Goal: Task Accomplishment & Management: Complete application form

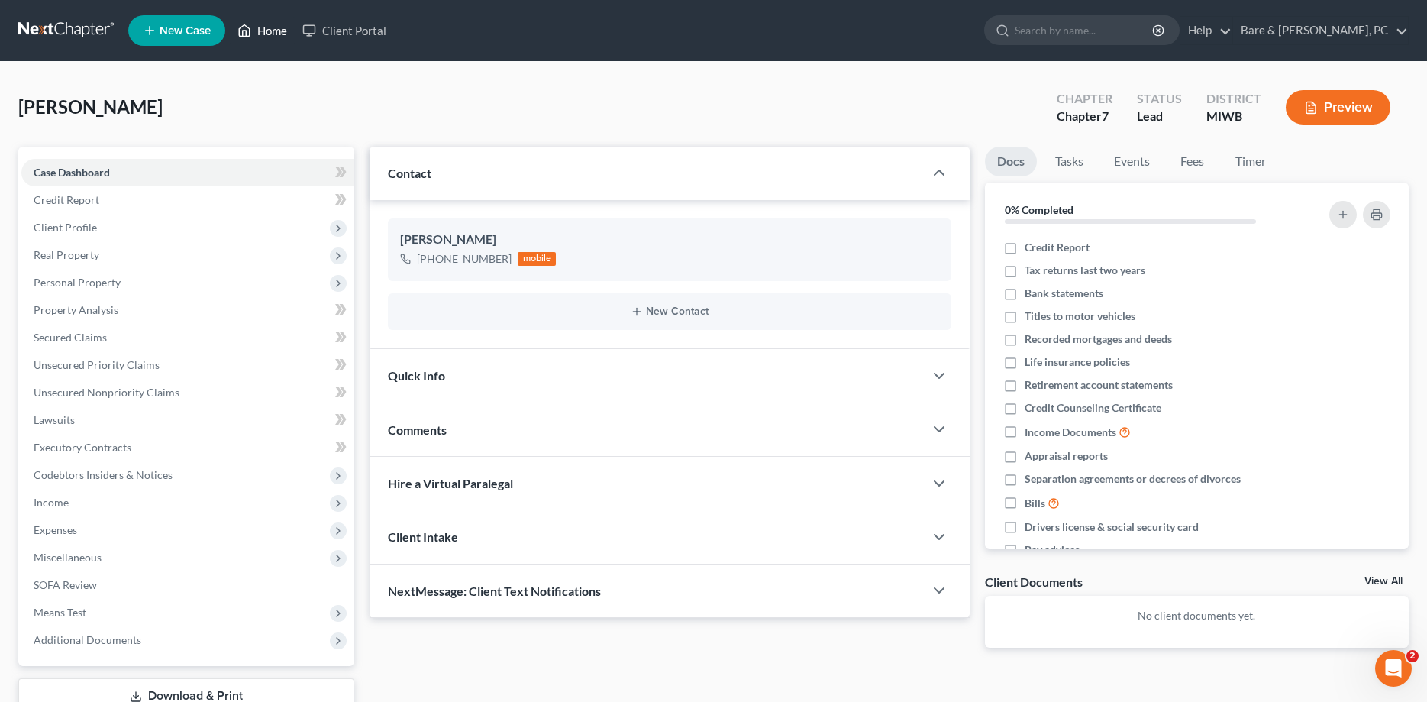
click at [263, 25] on link "Home" at bounding box center [262, 30] width 65 height 27
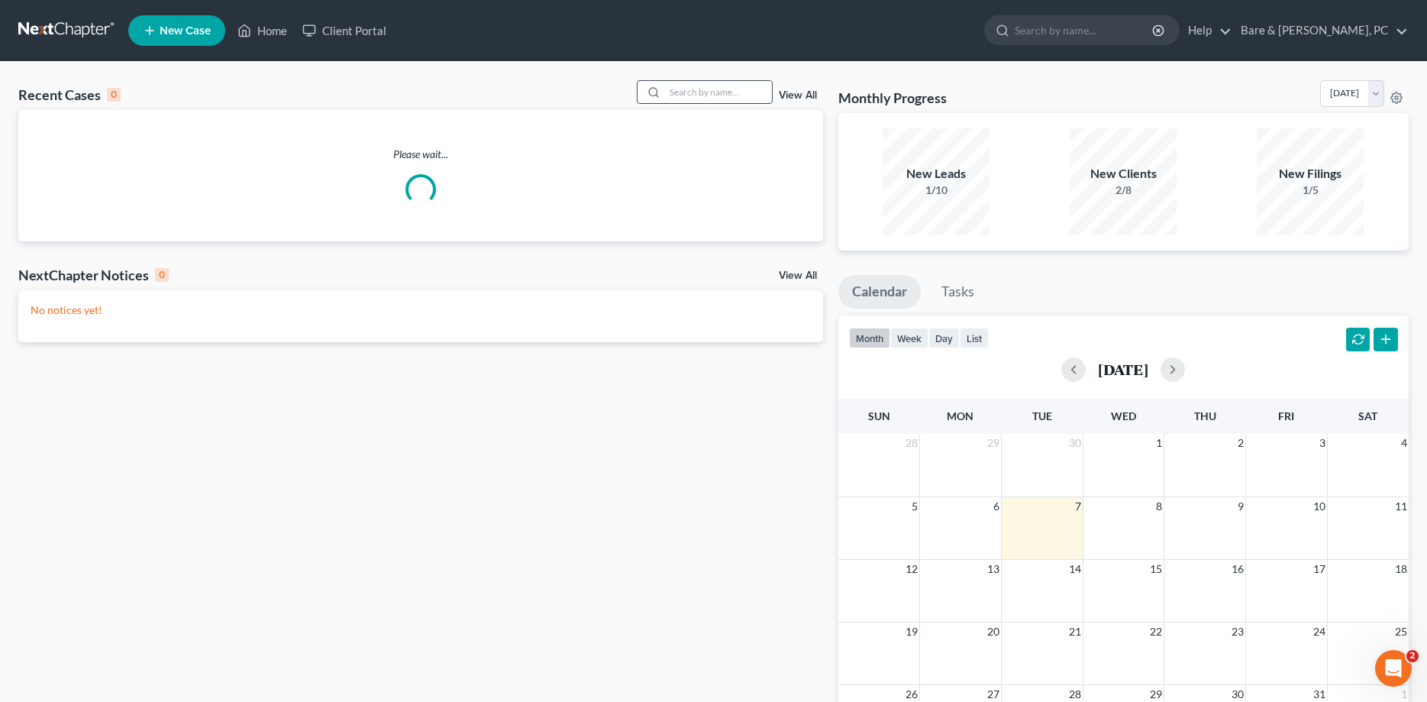
click at [689, 92] on input "search" at bounding box center [718, 92] width 107 height 22
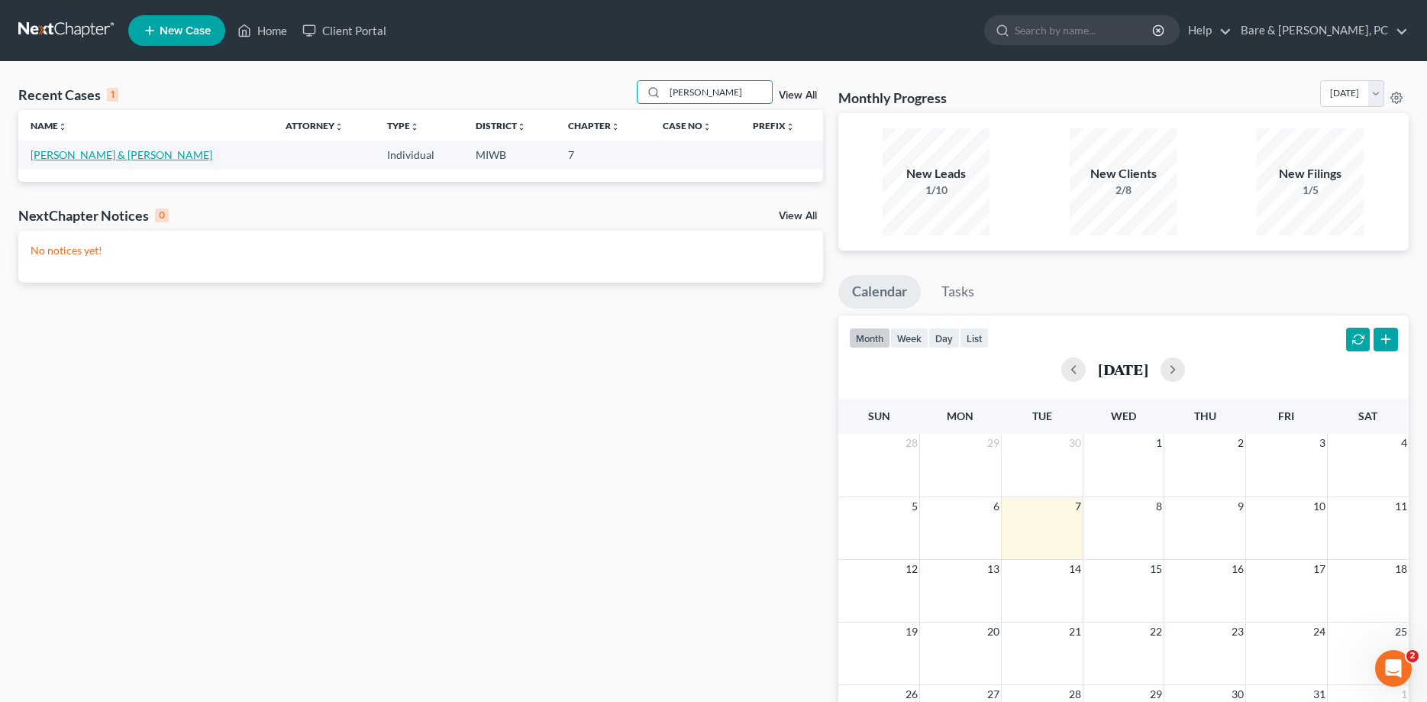
type input "[PERSON_NAME]"
click at [46, 154] on link "[PERSON_NAME] & [PERSON_NAME]" at bounding box center [122, 154] width 182 height 13
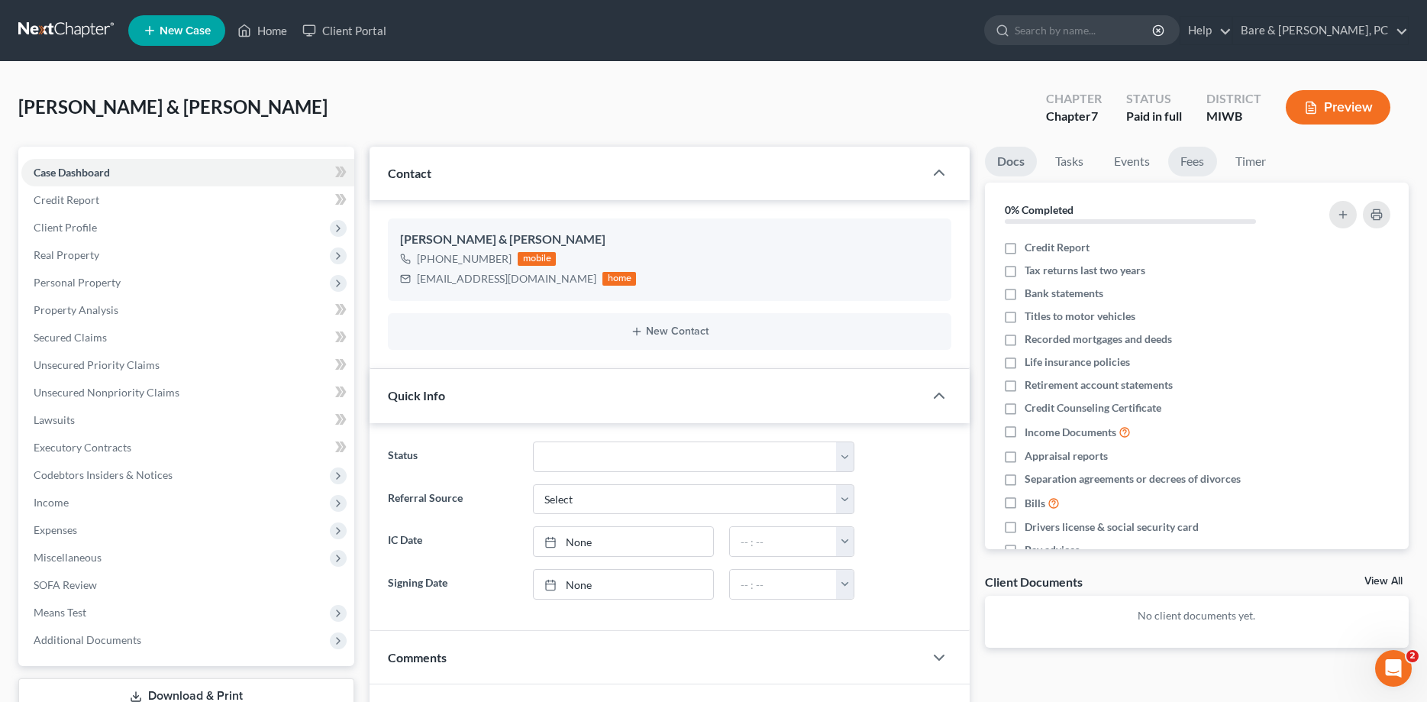
click at [1196, 165] on link "Fees" at bounding box center [1192, 162] width 49 height 30
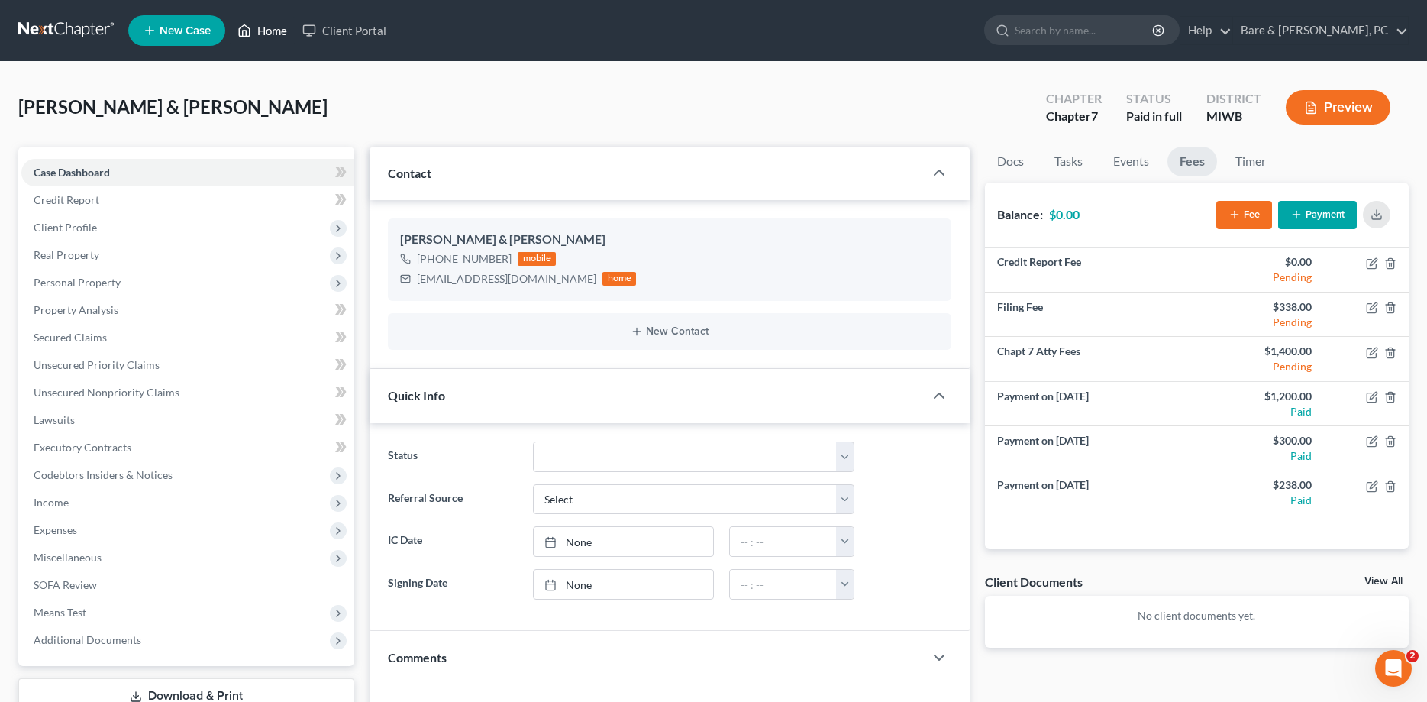
click at [280, 32] on link "Home" at bounding box center [262, 30] width 65 height 27
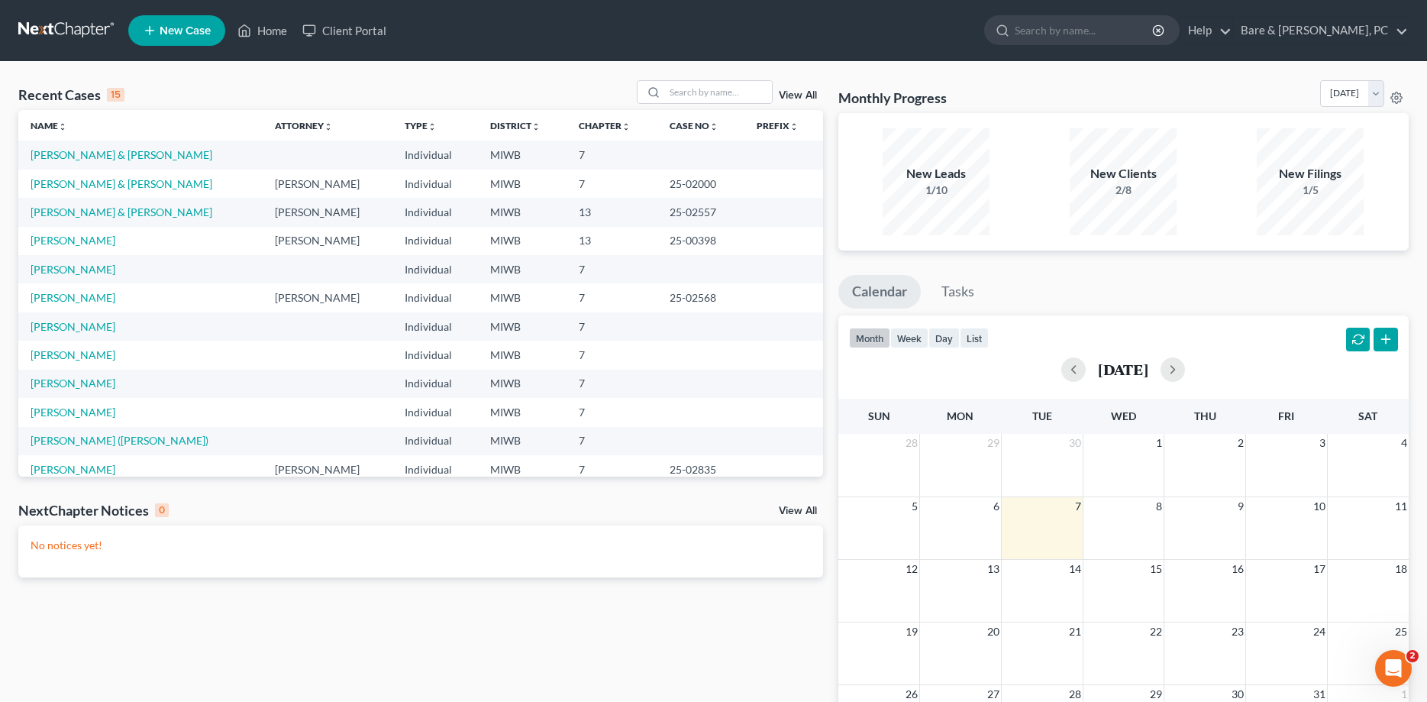
click at [179, 31] on span "New Case" at bounding box center [185, 30] width 51 height 11
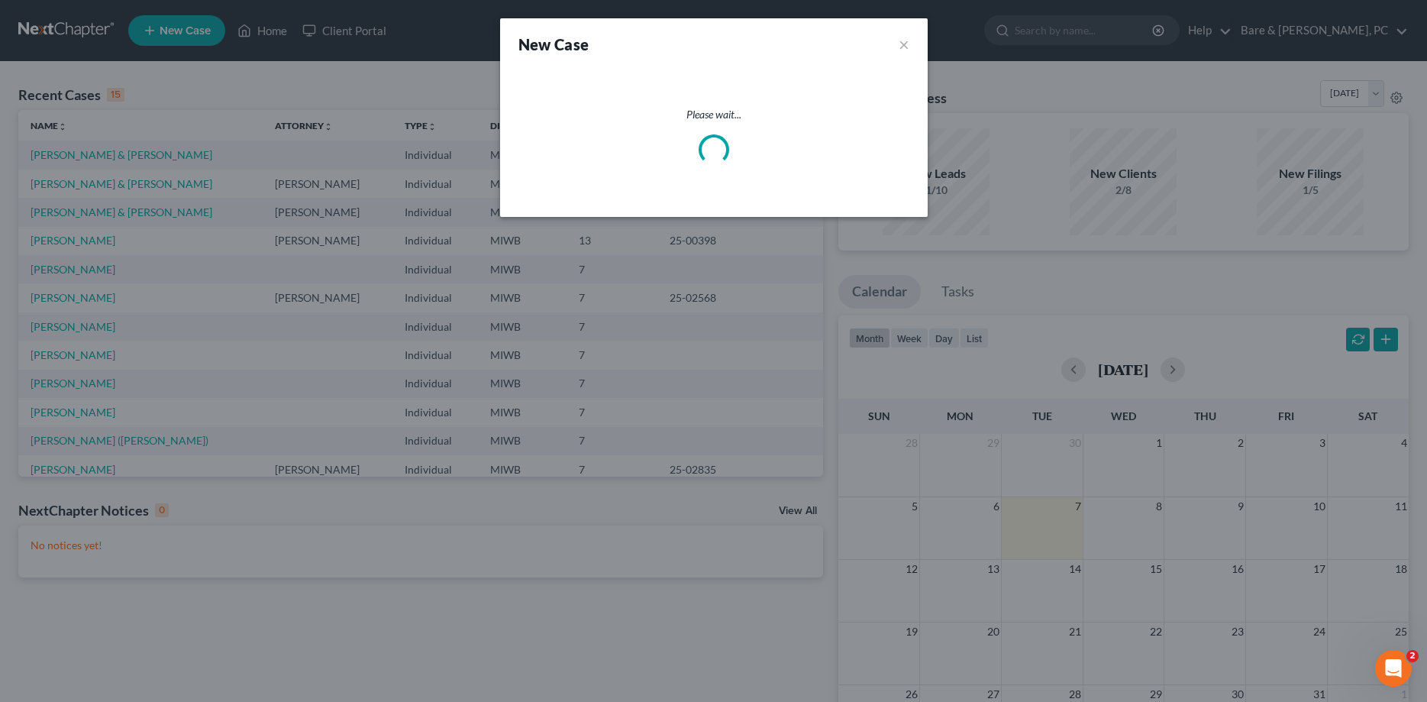
select select "41"
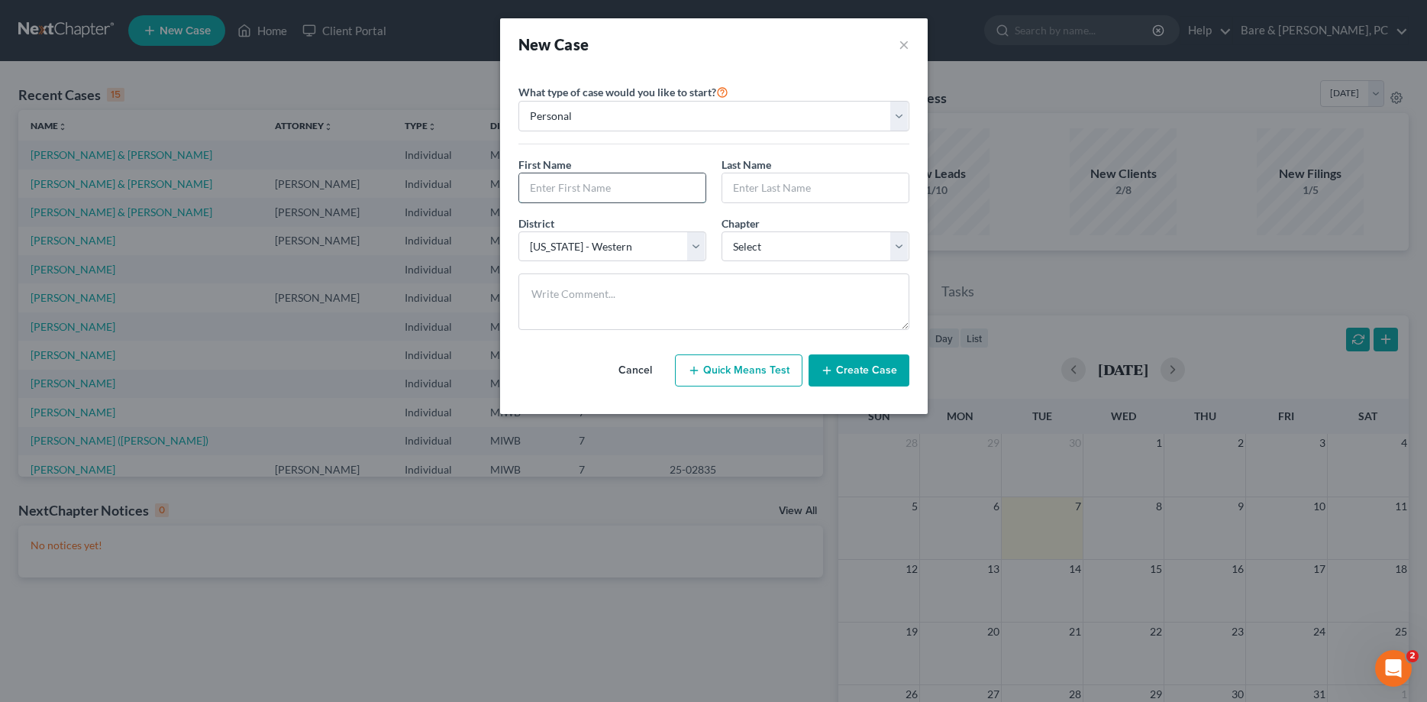
click at [562, 187] on input "text" at bounding box center [612, 187] width 186 height 29
type input "[PERSON_NAME]"
click at [736, 190] on input "text" at bounding box center [815, 187] width 186 height 29
type input "[PERSON_NAME]"
click at [721, 231] on select "Select 7 11 12 13" at bounding box center [815, 246] width 188 height 31
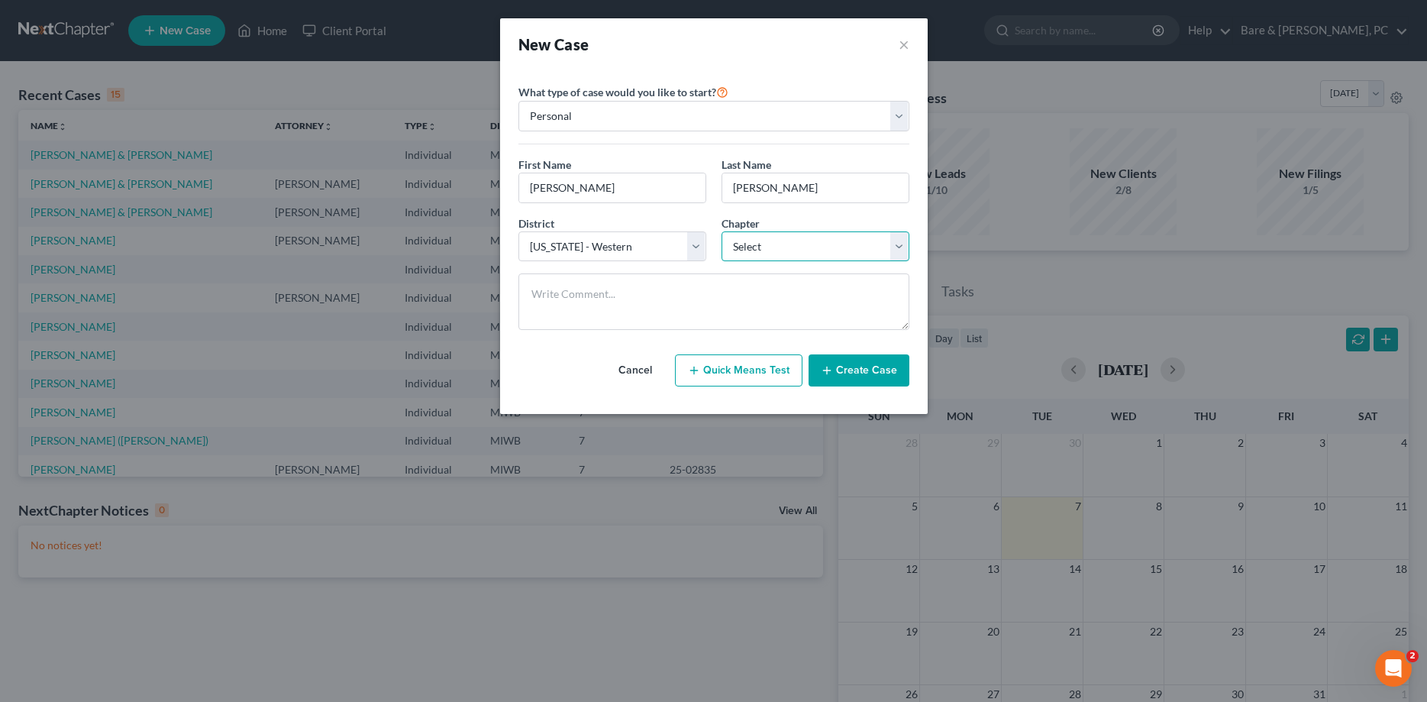
select select "0"
click option "7" at bounding box center [0, 0] width 0 height 0
click at [868, 369] on button "Create Case" at bounding box center [858, 370] width 101 height 32
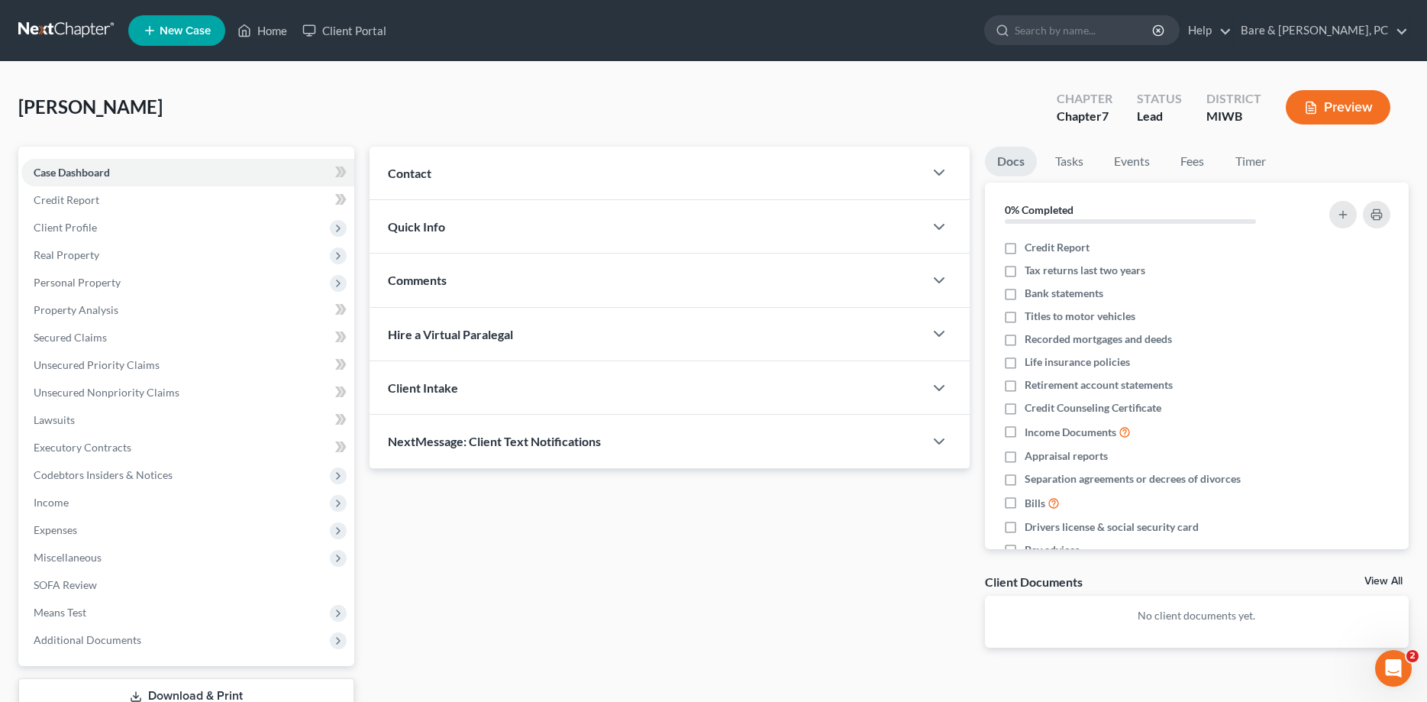
click at [415, 177] on span "Contact" at bounding box center [410, 173] width 44 height 15
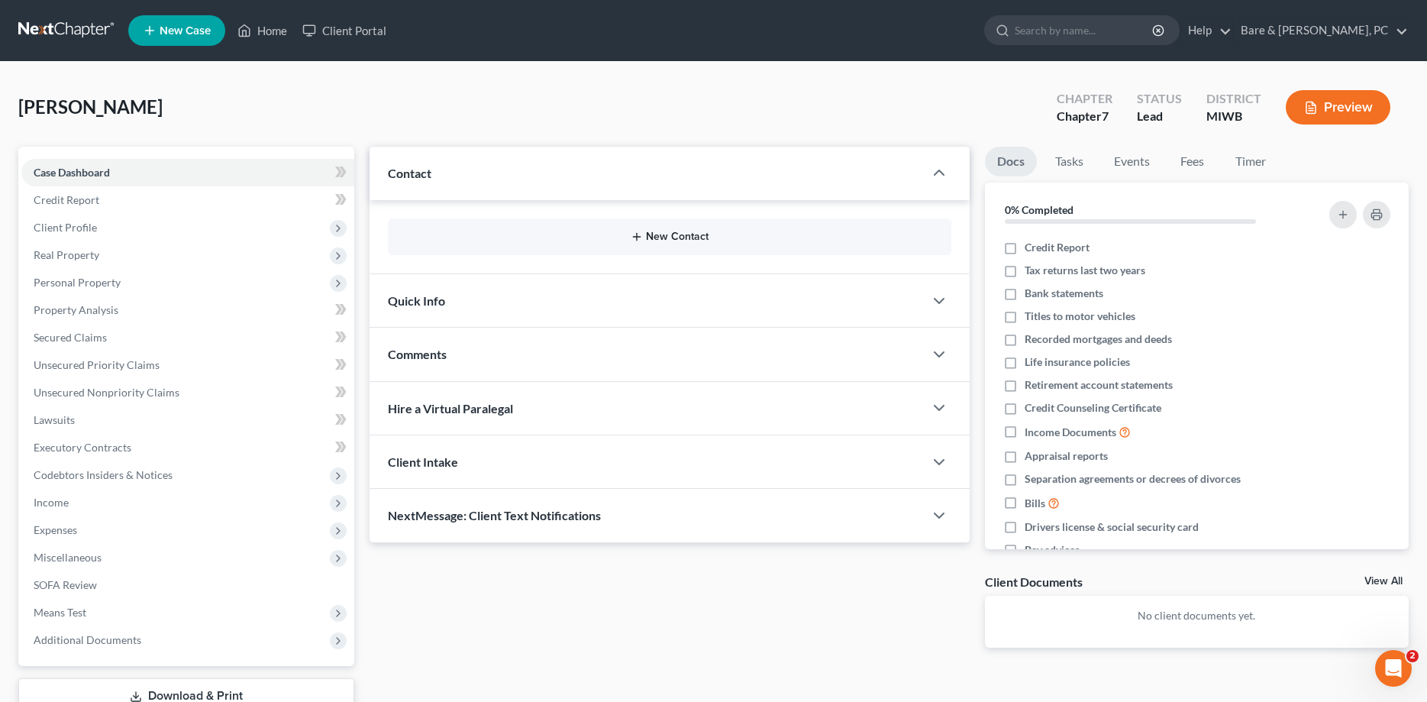
click at [664, 235] on button "New Contact" at bounding box center [669, 237] width 538 height 12
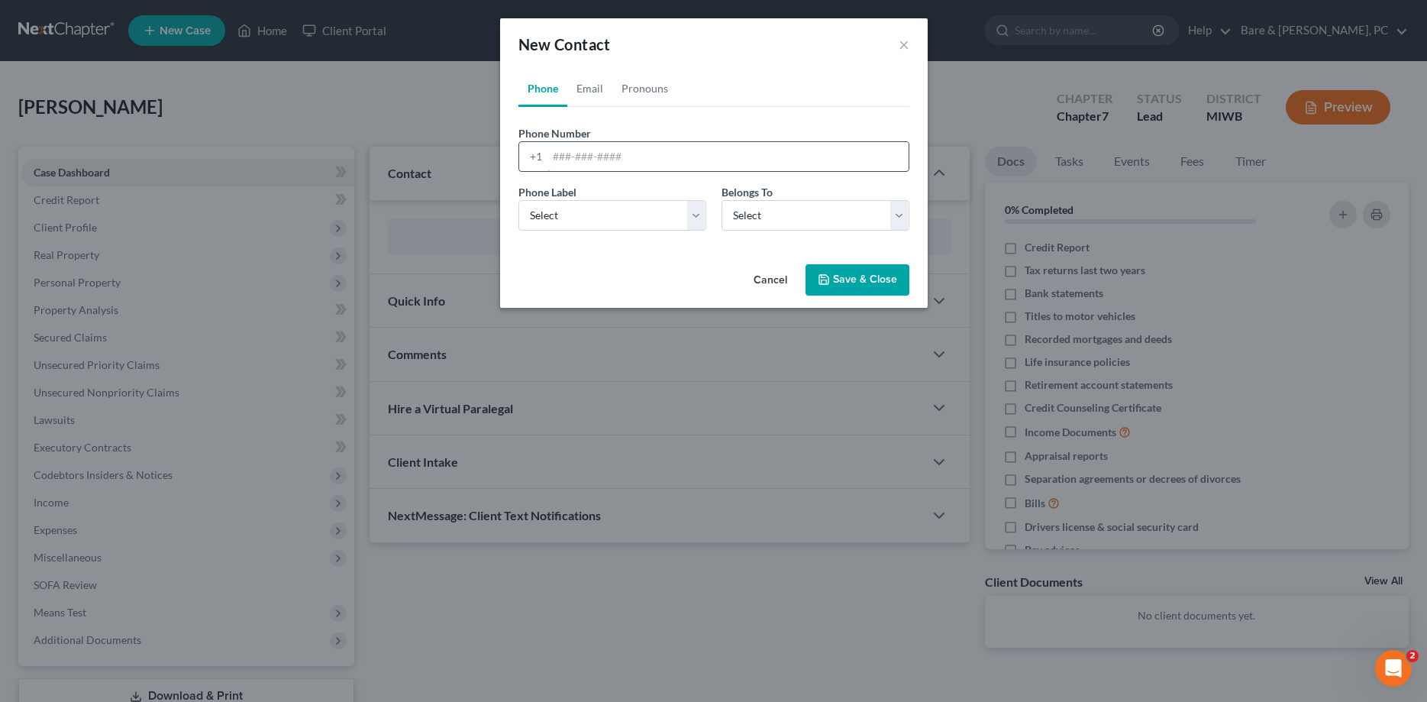
click at [570, 162] on input "tel" at bounding box center [727, 156] width 361 height 29
type input "[PHONE_NUMBER]"
click at [518, 200] on select "Select Mobile Home Work Other" at bounding box center [612, 215] width 188 height 31
select select "0"
click option "Mobile" at bounding box center [0, 0] width 0 height 0
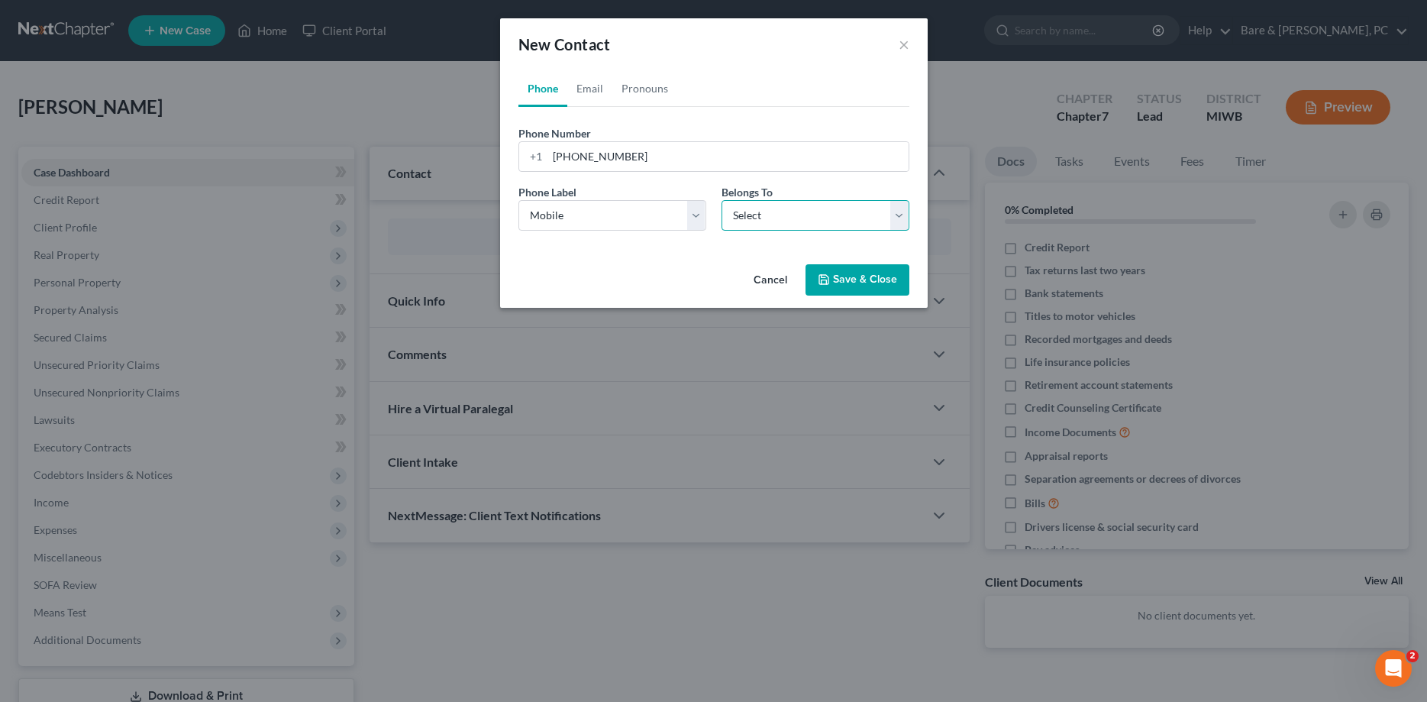
click at [721, 200] on select "Select Client Other" at bounding box center [815, 215] width 188 height 31
select select "0"
click option "Client" at bounding box center [0, 0] width 0 height 0
select select "0"
click at [592, 89] on link "Email" at bounding box center [589, 88] width 45 height 37
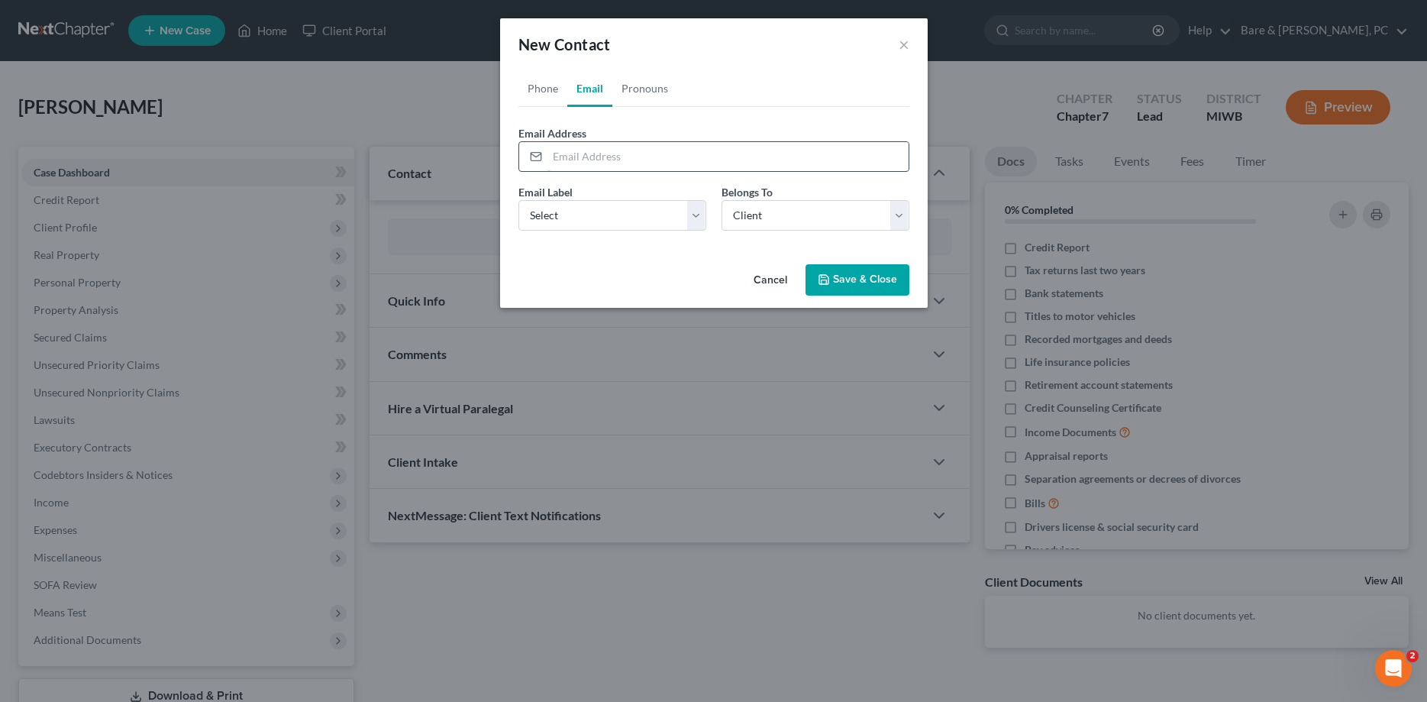
click at [585, 160] on input "email" at bounding box center [727, 156] width 361 height 29
click at [542, 90] on link "Phone" at bounding box center [542, 88] width 49 height 37
click at [866, 278] on button "Save & Close" at bounding box center [857, 280] width 104 height 32
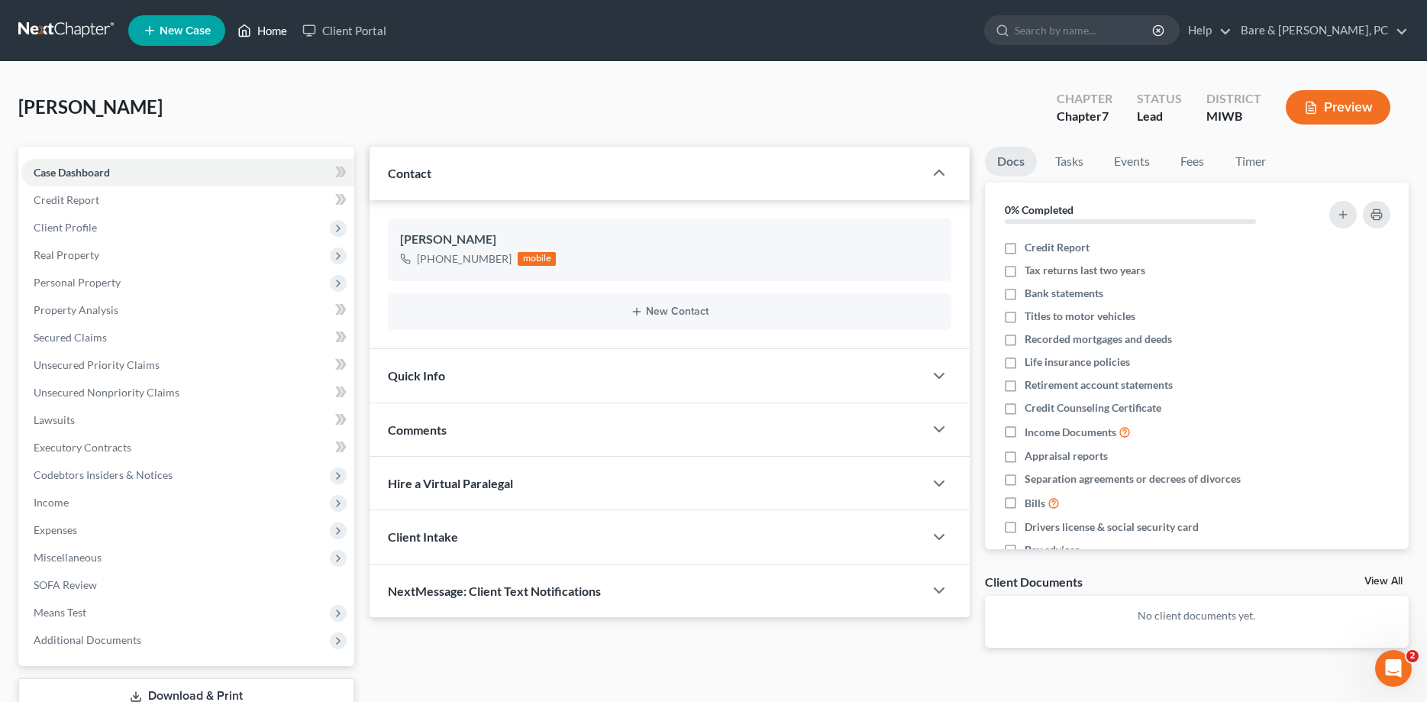
click at [285, 31] on link "Home" at bounding box center [262, 30] width 65 height 27
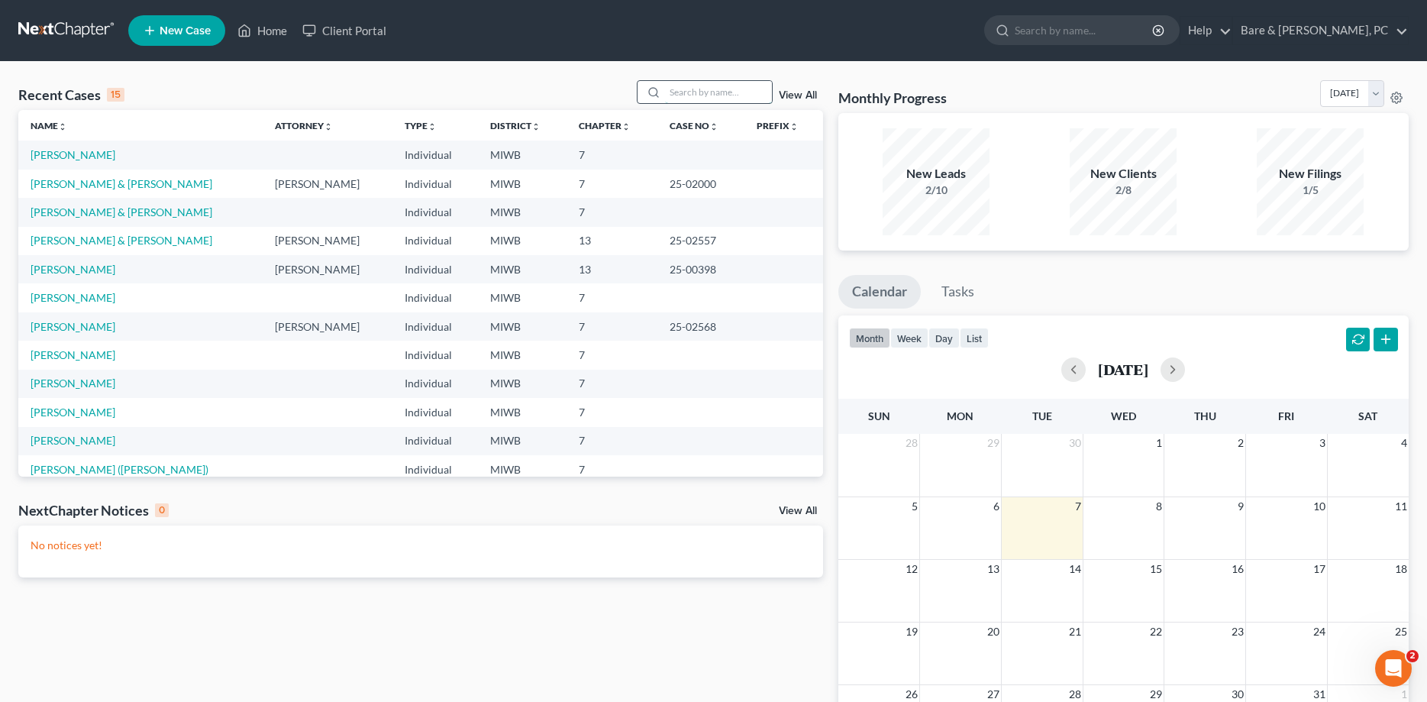
click at [694, 94] on input "search" at bounding box center [718, 92] width 107 height 22
click at [56, 211] on link "[PERSON_NAME] & [PERSON_NAME]" at bounding box center [122, 211] width 182 height 13
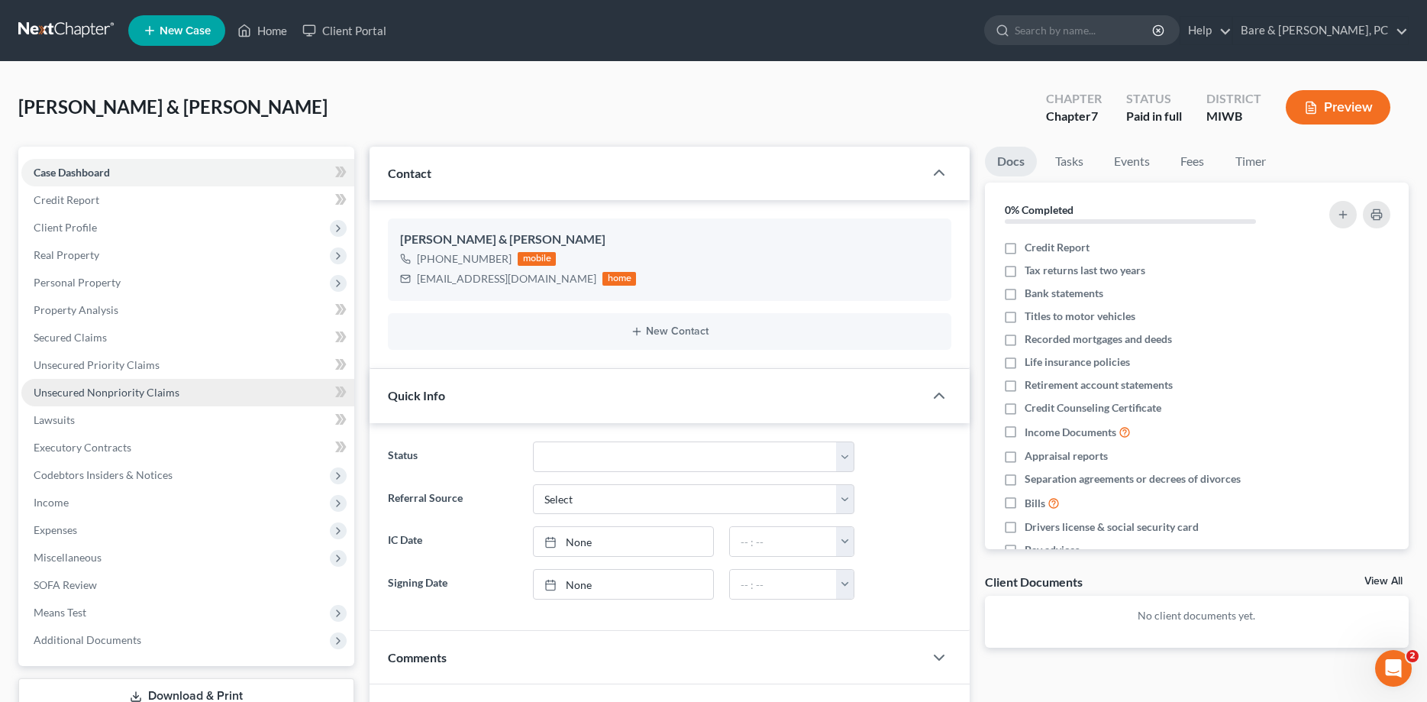
click at [122, 393] on span "Unsecured Nonpriority Claims" at bounding box center [107, 392] width 146 height 13
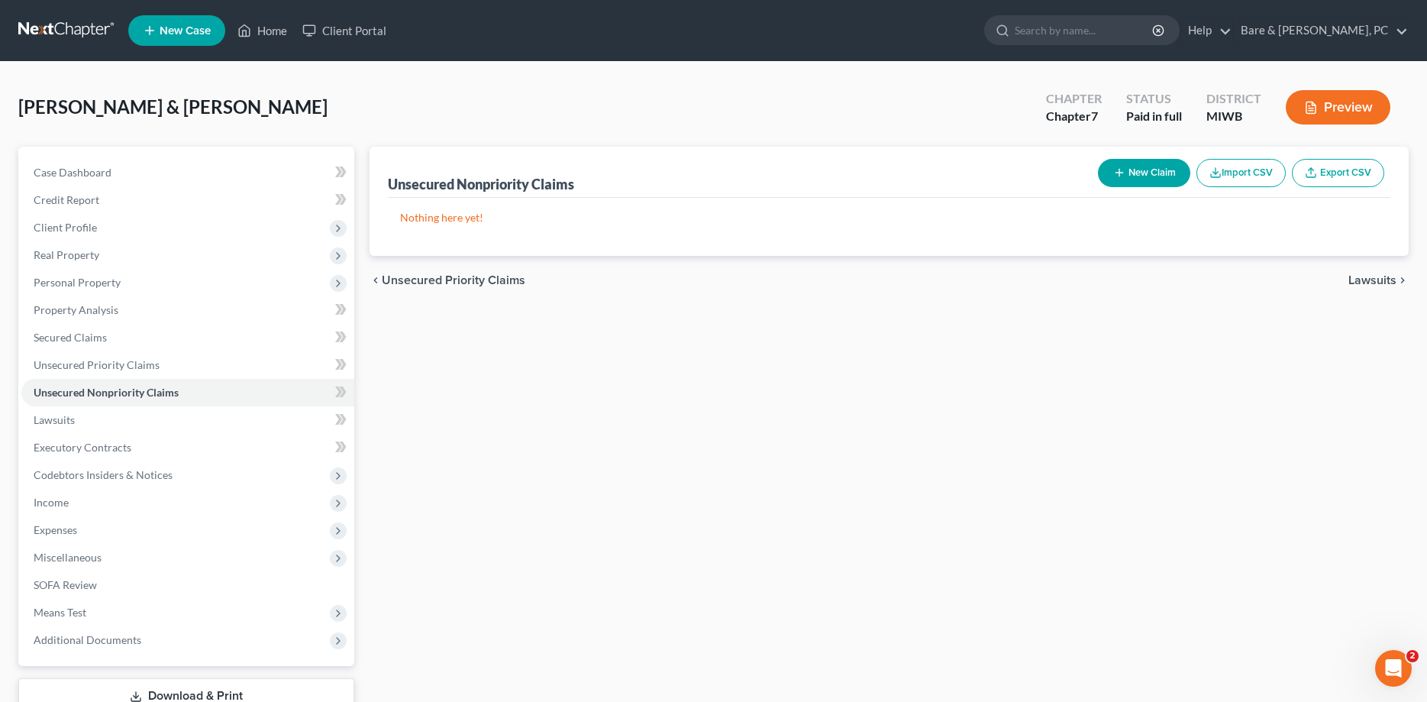
click at [1147, 171] on button "New Claim" at bounding box center [1144, 173] width 92 height 28
select select "0"
